Goal: Information Seeking & Learning: Learn about a topic

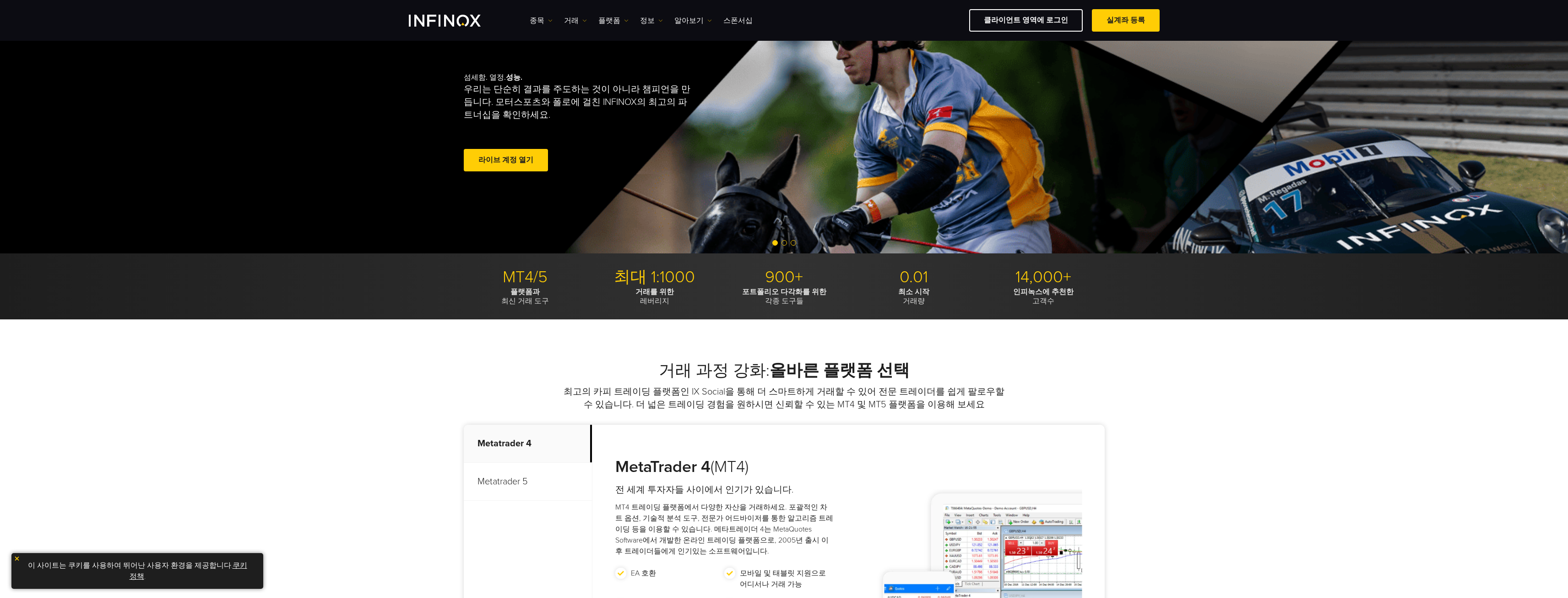
scroll to position [229, 0]
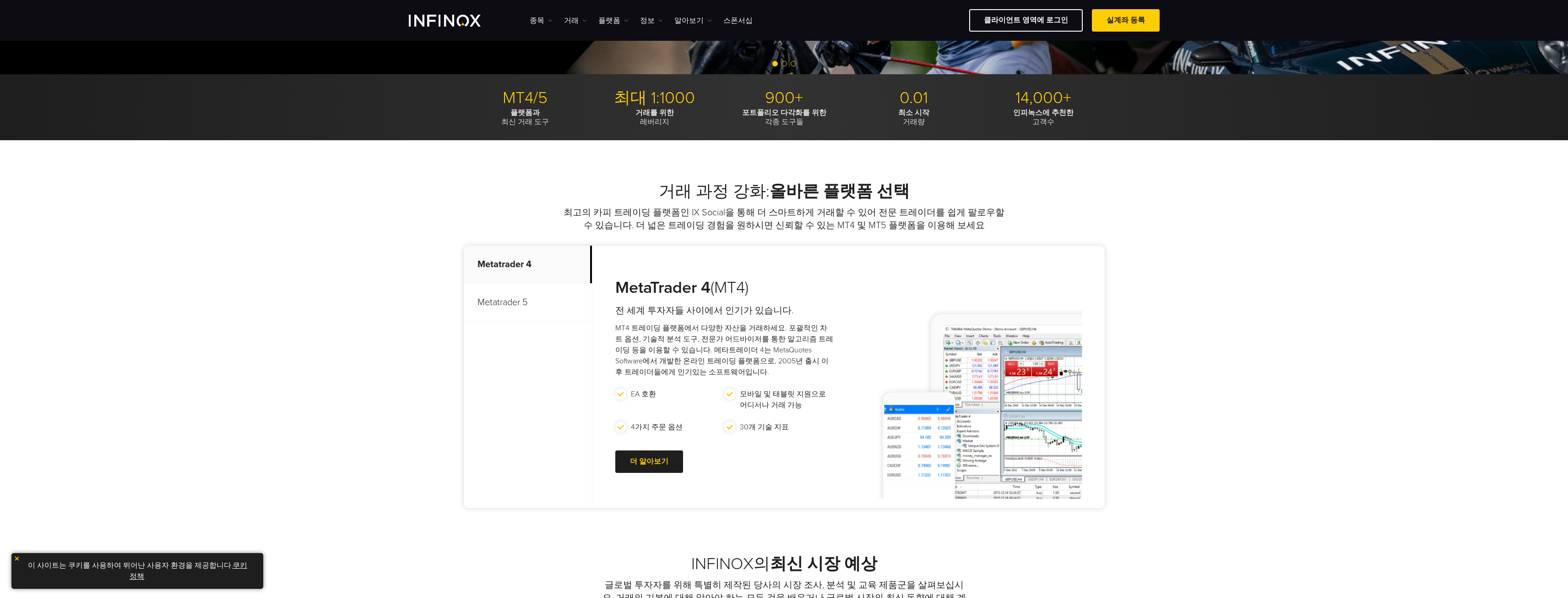
click at [523, 297] on p "Metatrader 5" at bounding box center [528, 303] width 128 height 38
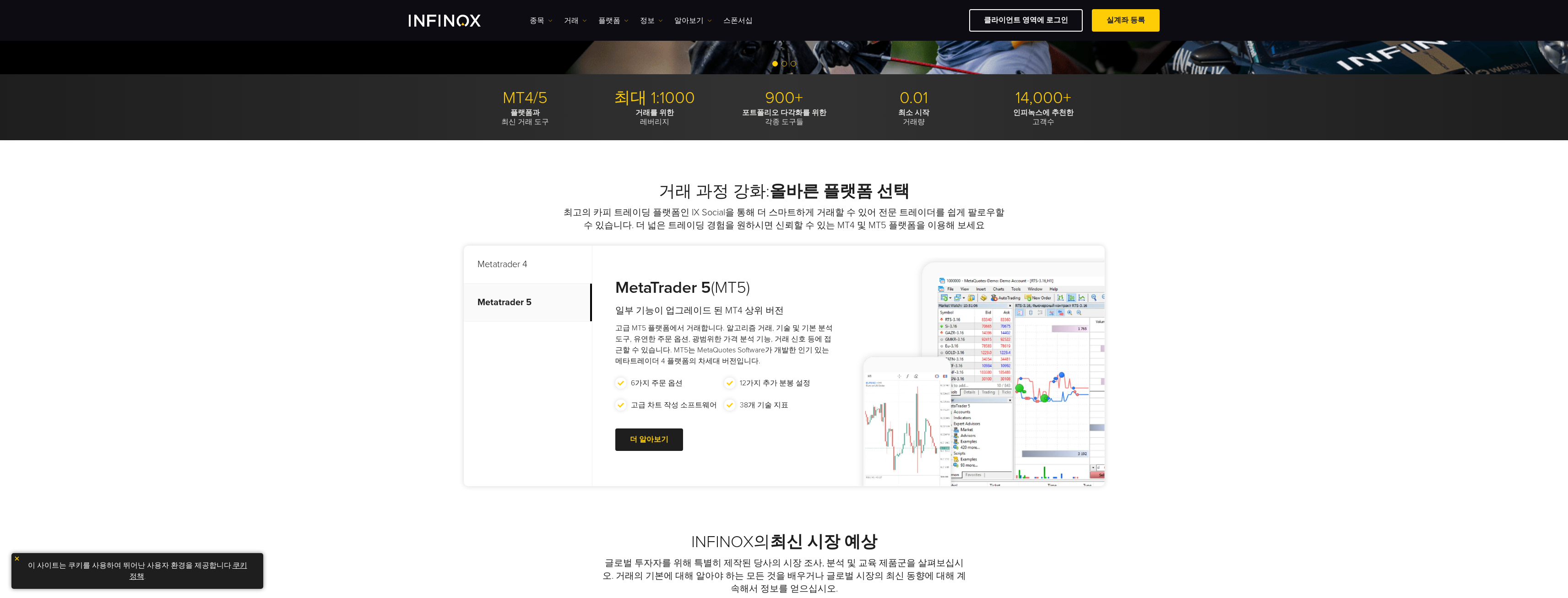
scroll to position [0, 0]
click at [534, 275] on p "Metatrader 4" at bounding box center [528, 264] width 128 height 38
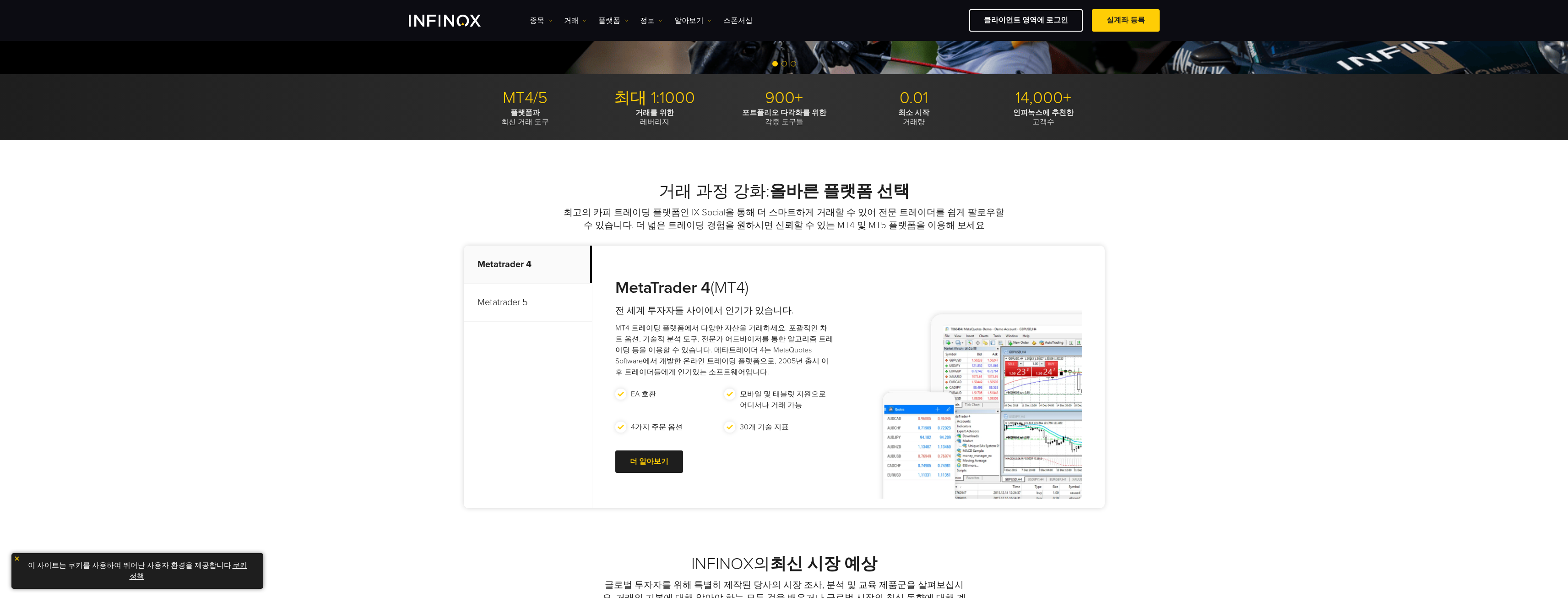
click at [510, 309] on p "Metatrader 5" at bounding box center [528, 303] width 128 height 38
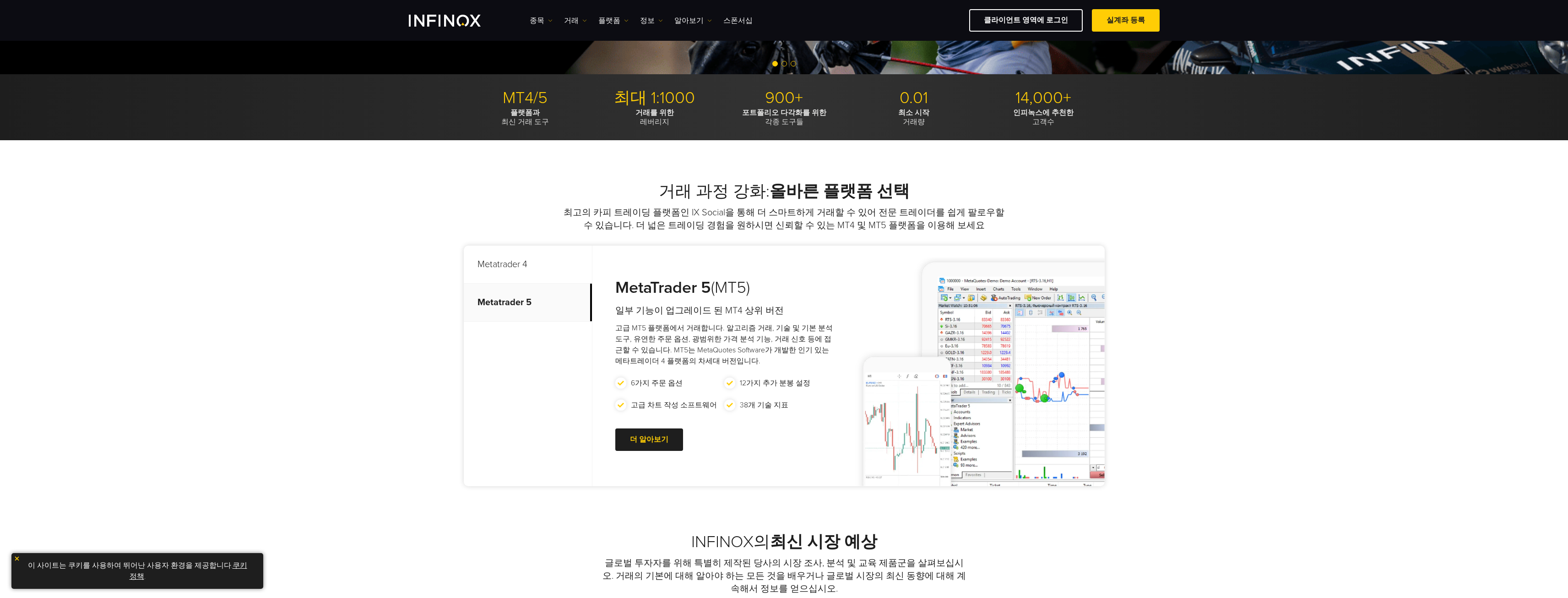
drag, startPoint x: 519, startPoint y: 370, endPoint x: 525, endPoint y: 364, distance: 8.5
click at [518, 369] on div "Metatrader 4 Metatrader 5 MetaTrader 4 (MT4) 전 세계 투자자들 사이에서 인기가 있습니다. EA 호환" at bounding box center [784, 365] width 641 height 241
